Goal: Complete application form: Complete application form

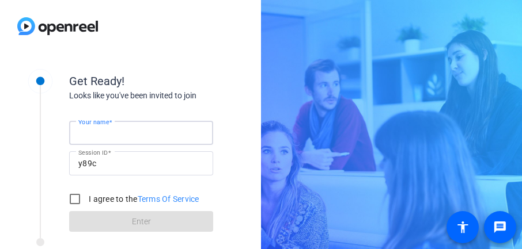
click at [127, 130] on input "Your name" at bounding box center [141, 133] width 126 height 14
type input "[PERSON_NAME]"
click at [77, 190] on input "I agree to the Terms Of Service" at bounding box center [74, 199] width 23 height 23
checkbox input "true"
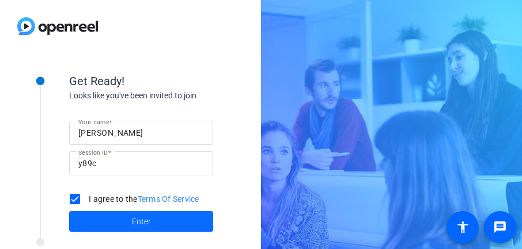
click at [115, 218] on span at bounding box center [141, 222] width 144 height 28
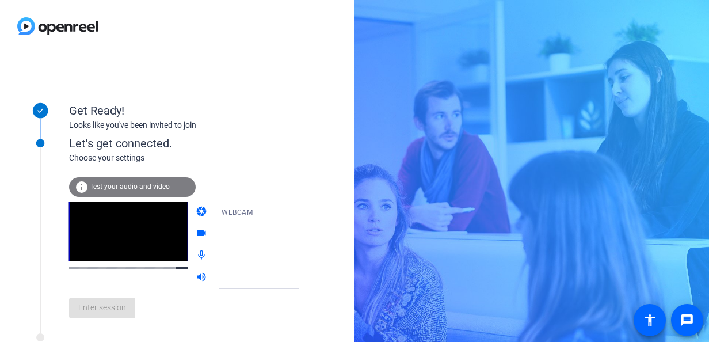
click at [139, 185] on span "Test your audio and video" at bounding box center [130, 187] width 80 height 8
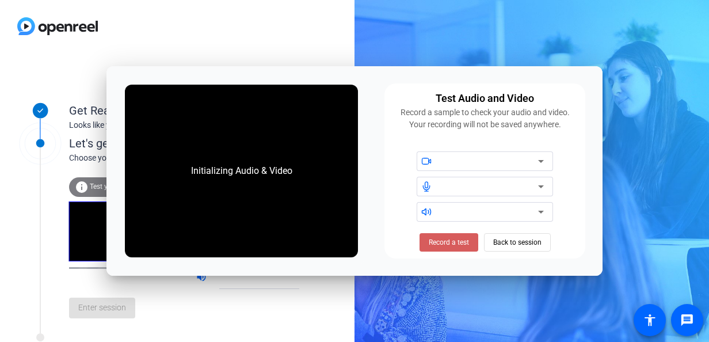
click at [450, 238] on span "Record a test" at bounding box center [449, 242] width 40 height 10
click at [497, 166] on div at bounding box center [489, 161] width 98 height 14
click at [516, 165] on div at bounding box center [489, 161] width 98 height 14
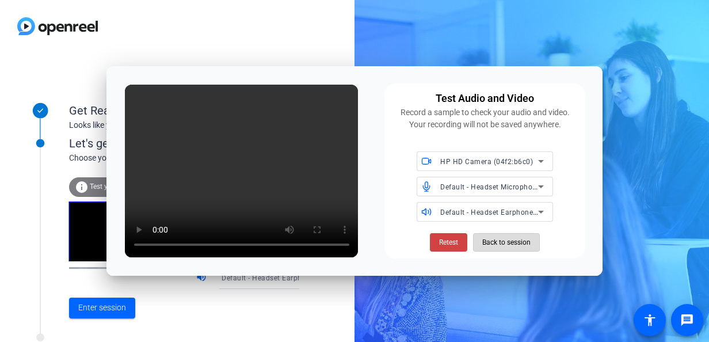
click at [501, 233] on span "Back to session" at bounding box center [506, 242] width 48 height 22
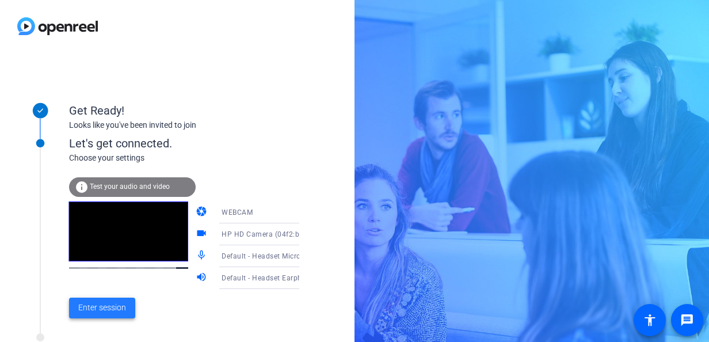
click at [78, 249] on span "Enter session" at bounding box center [102, 308] width 48 height 12
